Goal: Navigation & Orientation: Find specific page/section

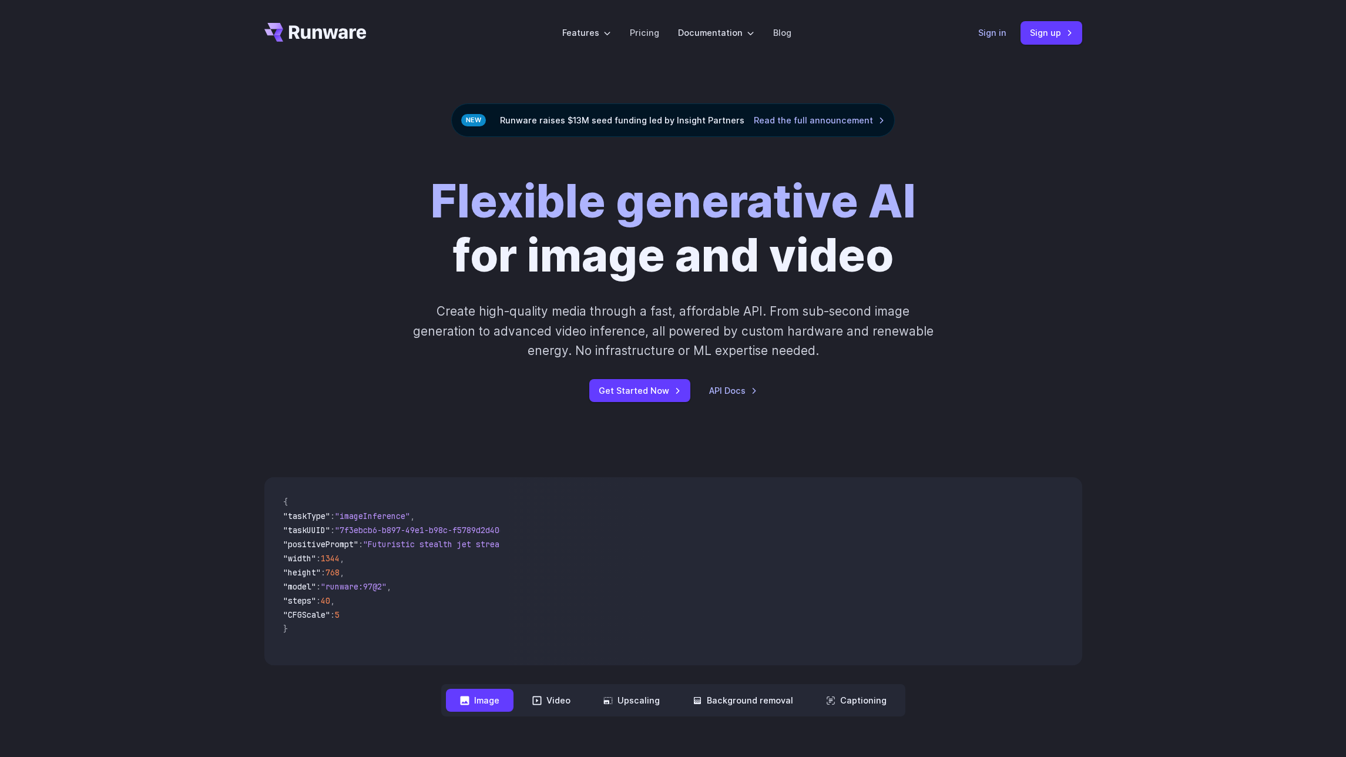
click at [998, 32] on link "Sign in" at bounding box center [992, 33] width 28 height 14
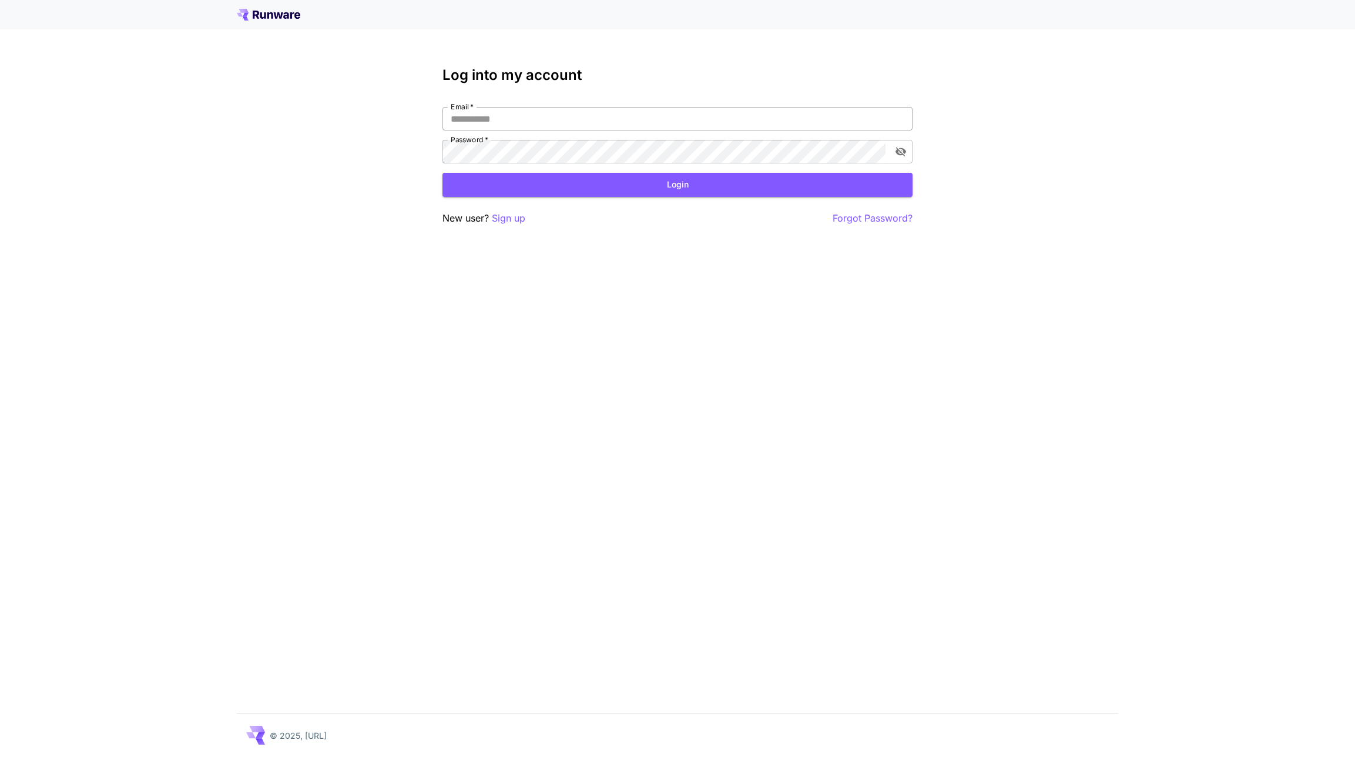
click at [531, 121] on input "Email   *" at bounding box center [677, 119] width 470 height 24
paste input "**********"
type input "**********"
click button "Login" at bounding box center [677, 185] width 470 height 24
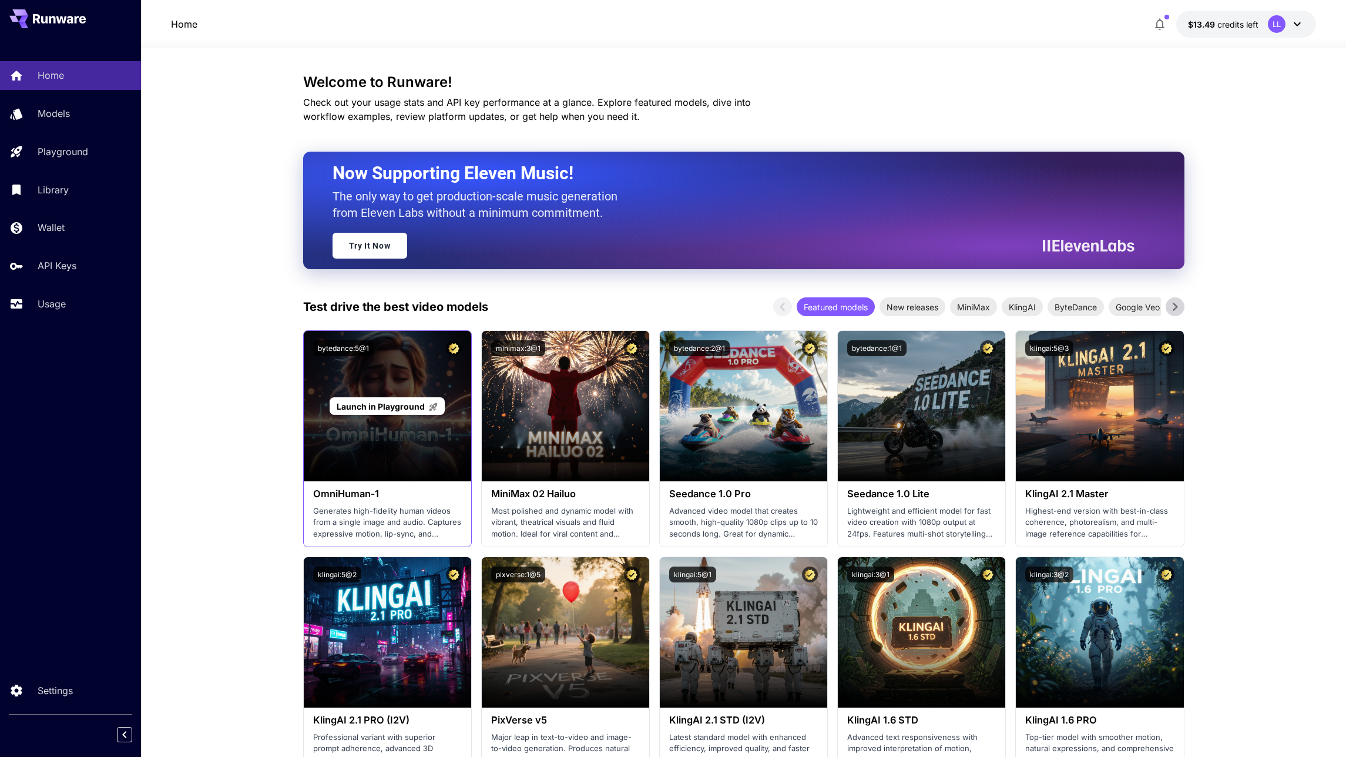
click at [398, 385] on div "Launch in Playground" at bounding box center [387, 406] width 167 height 150
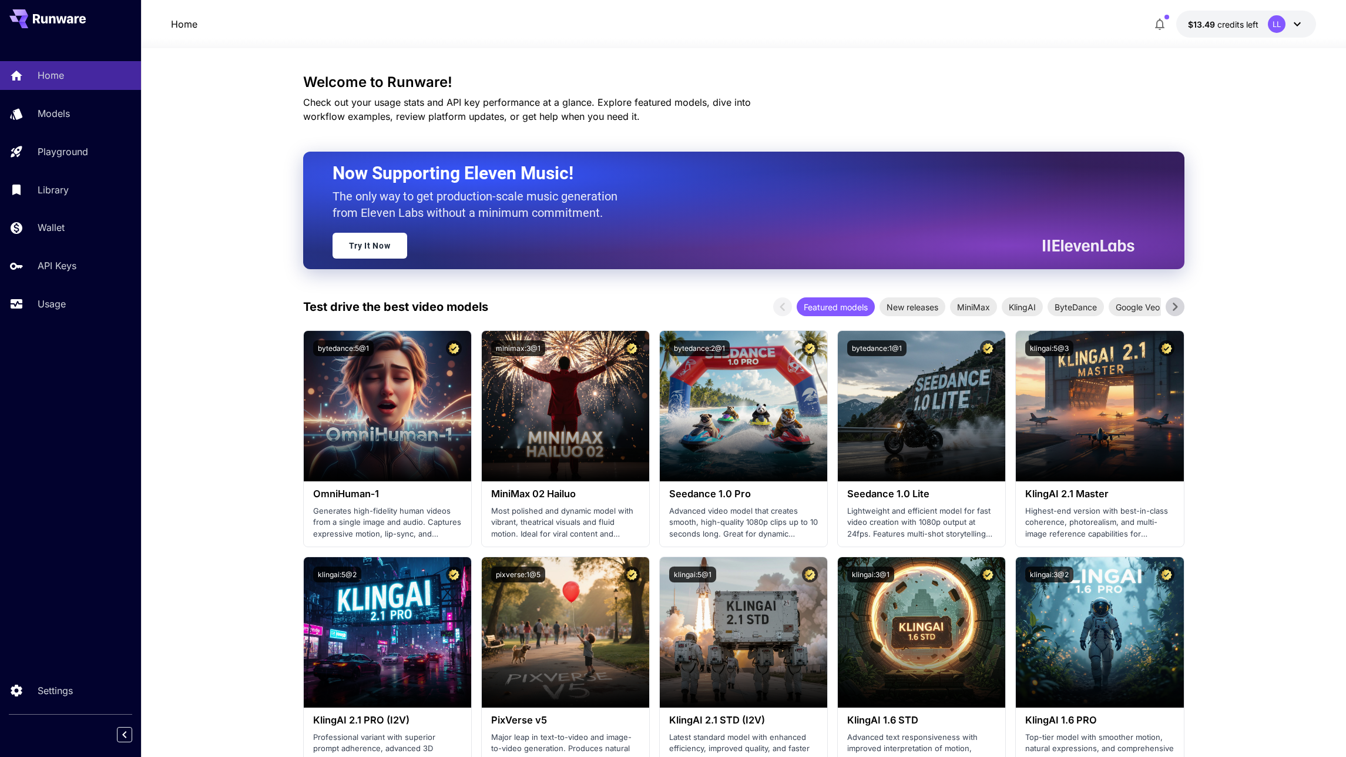
click at [79, 110] on div "Models" at bounding box center [86, 113] width 92 height 14
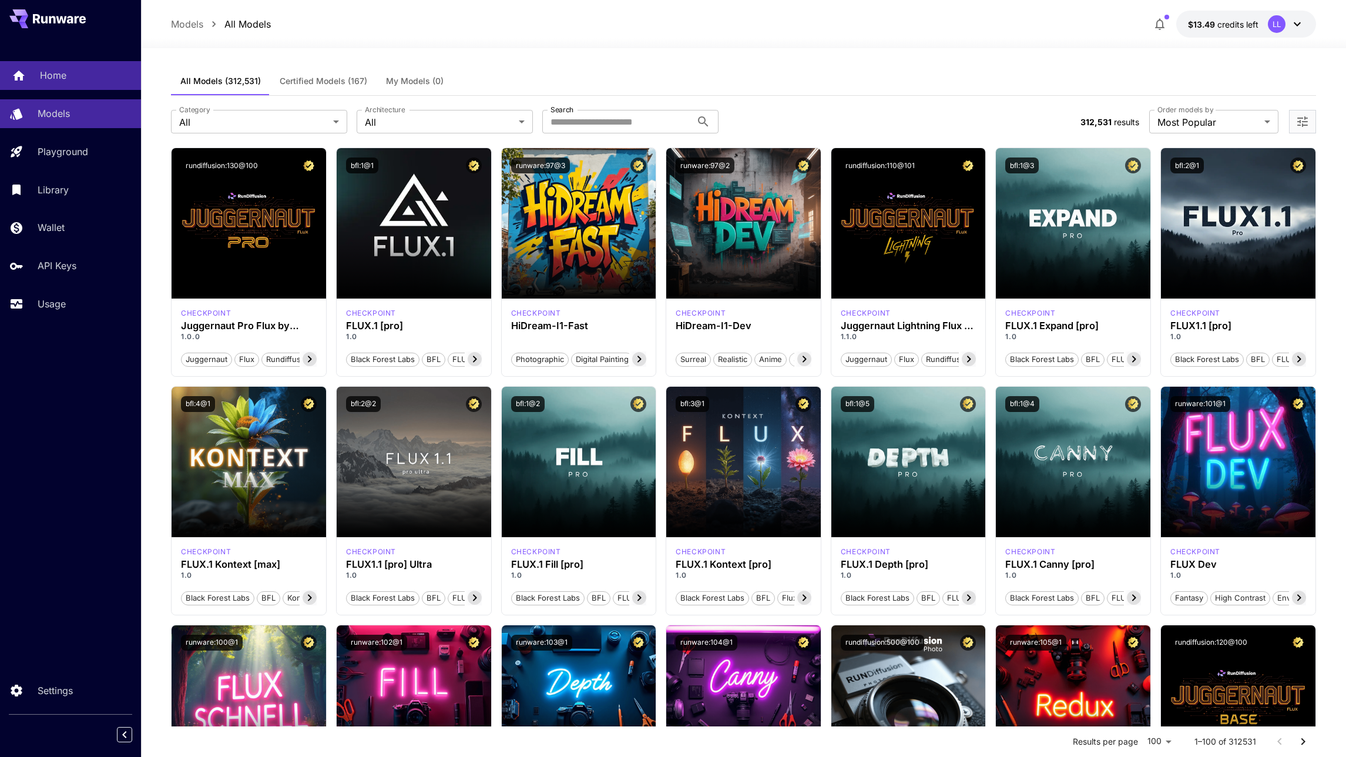
click at [66, 83] on link "Home" at bounding box center [70, 75] width 141 height 29
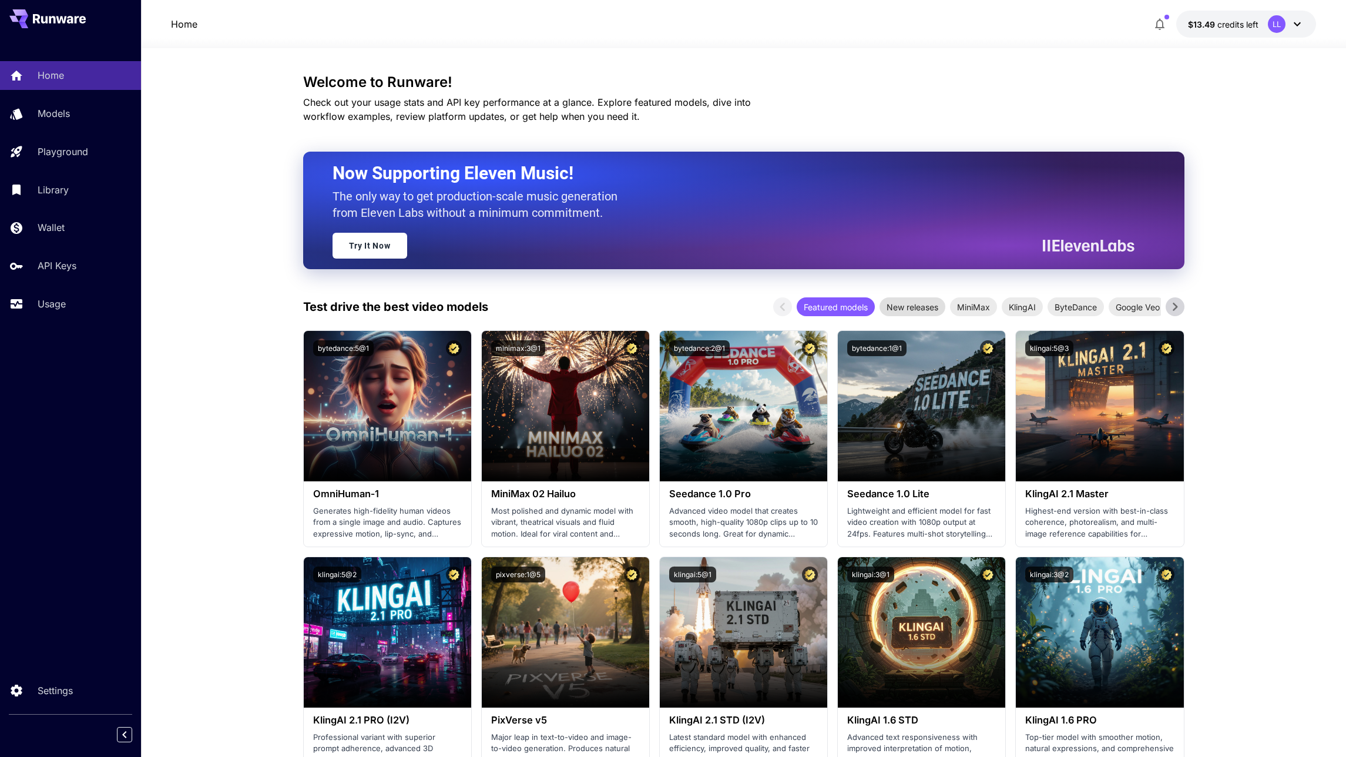
click at [900, 310] on span "New releases" at bounding box center [913, 307] width 66 height 12
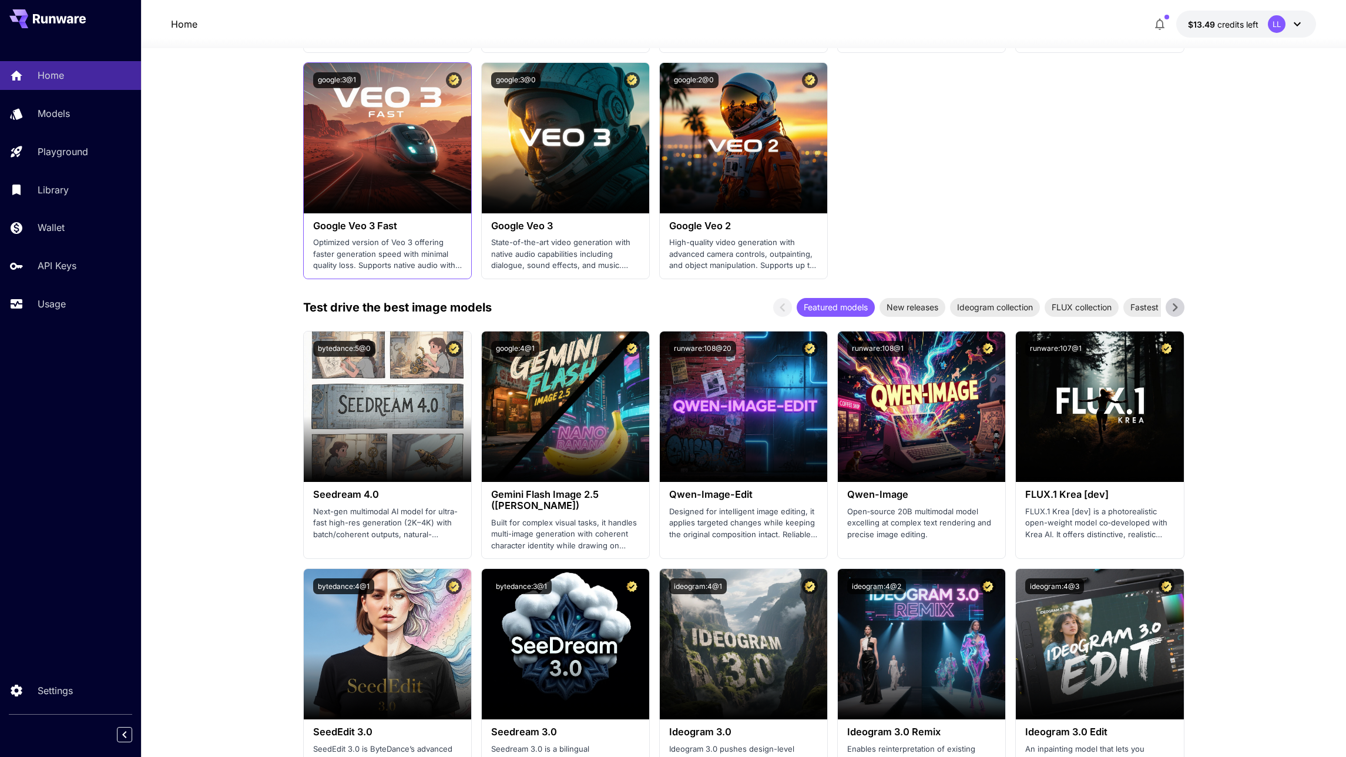
scroll to position [950, 0]
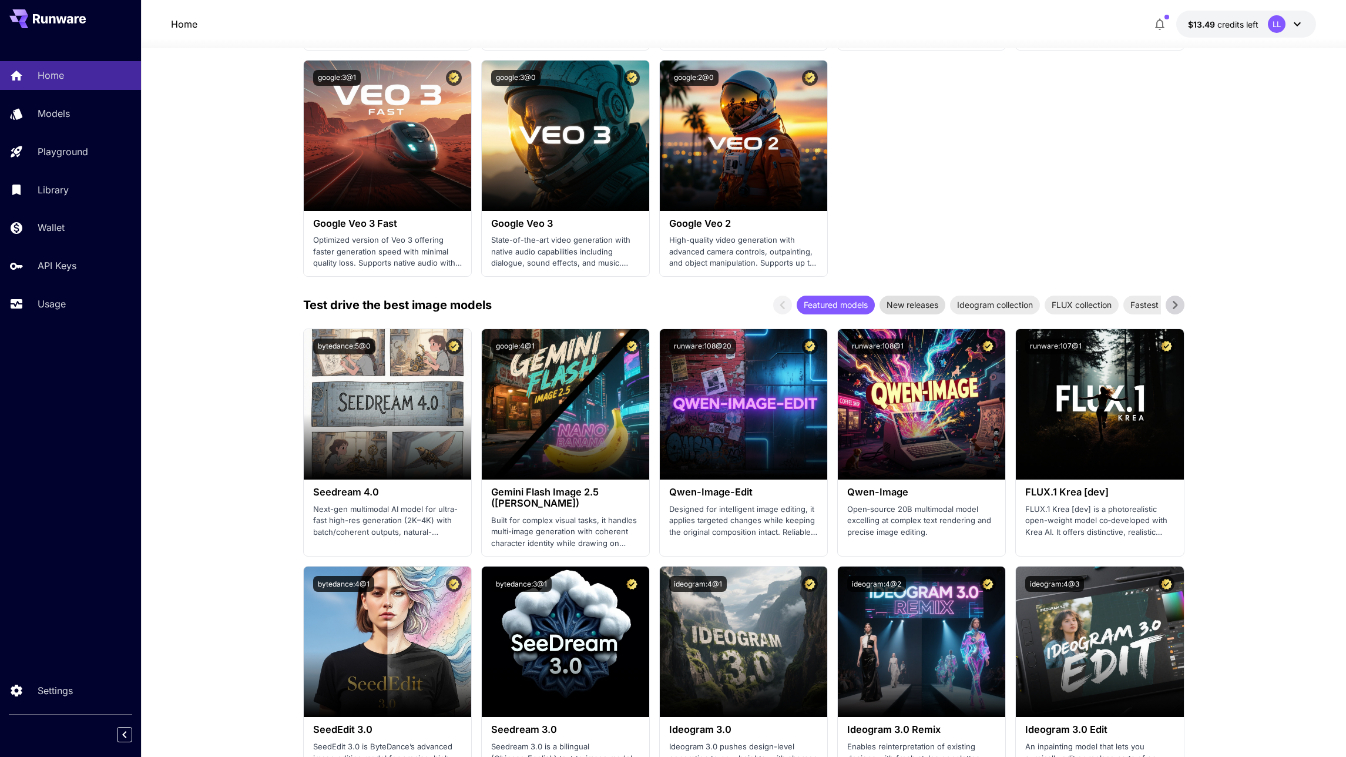
click at [920, 301] on span "New releases" at bounding box center [913, 304] width 66 height 12
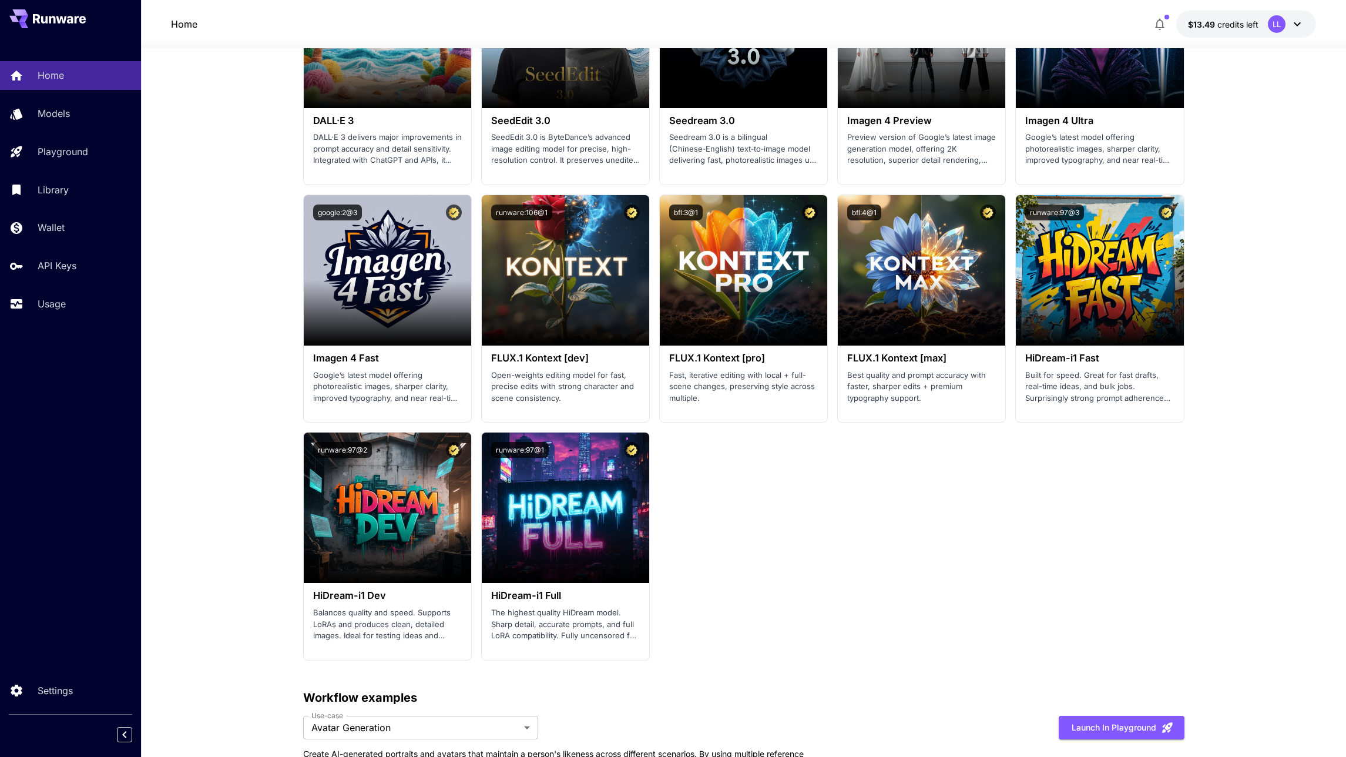
scroll to position [1812, 0]
